Goal: Transaction & Acquisition: Obtain resource

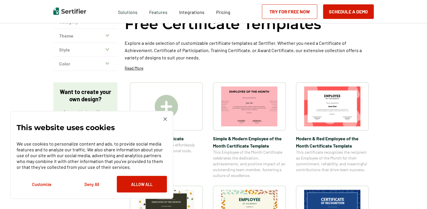
scroll to position [48, 0]
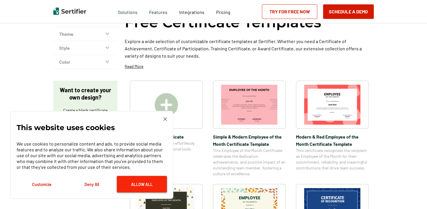
click at [148, 183] on button "Allow All" at bounding box center [142, 184] width 50 height 17
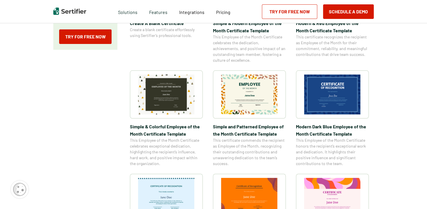
scroll to position [171, 0]
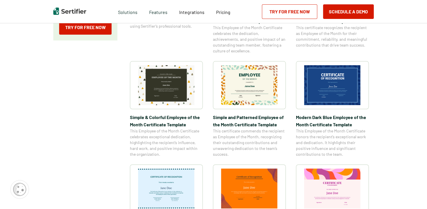
click at [269, 75] on img at bounding box center [249, 85] width 57 height 40
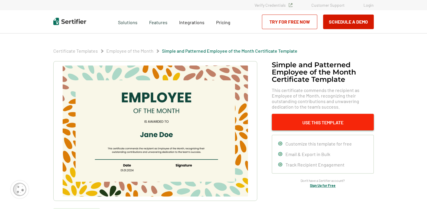
click at [342, 123] on button "Use This Template" at bounding box center [323, 122] width 102 height 17
click at [283, 118] on button "Use This Template" at bounding box center [323, 122] width 102 height 17
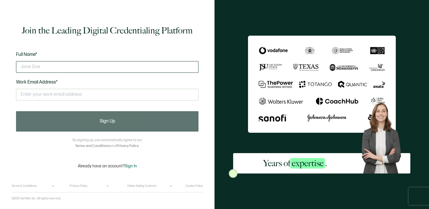
click at [153, 69] on input "text" at bounding box center [107, 67] width 182 height 12
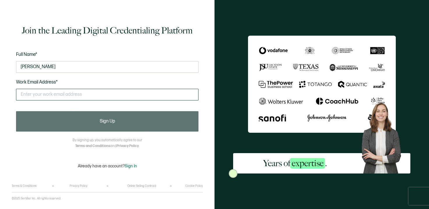
type input "[PERSON_NAME]"
click at [134, 98] on input "text" at bounding box center [107, 95] width 182 height 12
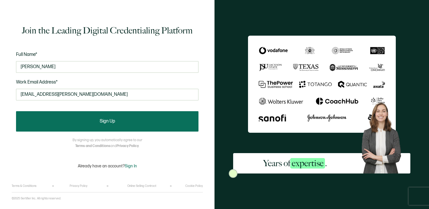
type input "[EMAIL_ADDRESS][PERSON_NAME][DOMAIN_NAME]"
click at [127, 127] on button "Sign Up" at bounding box center [107, 121] width 182 height 20
